Goal: Navigation & Orientation: Go to known website

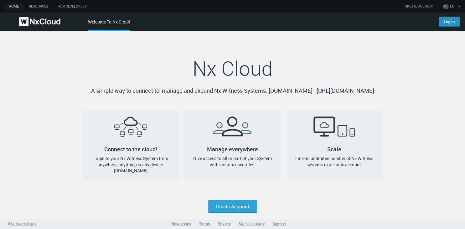
click at [224, 21] on link "Log In" at bounding box center [449, 22] width 21 height 10
click at [251, 55] on span "Nx Cloud" at bounding box center [233, 68] width 80 height 27
